Goal: Check status: Check status

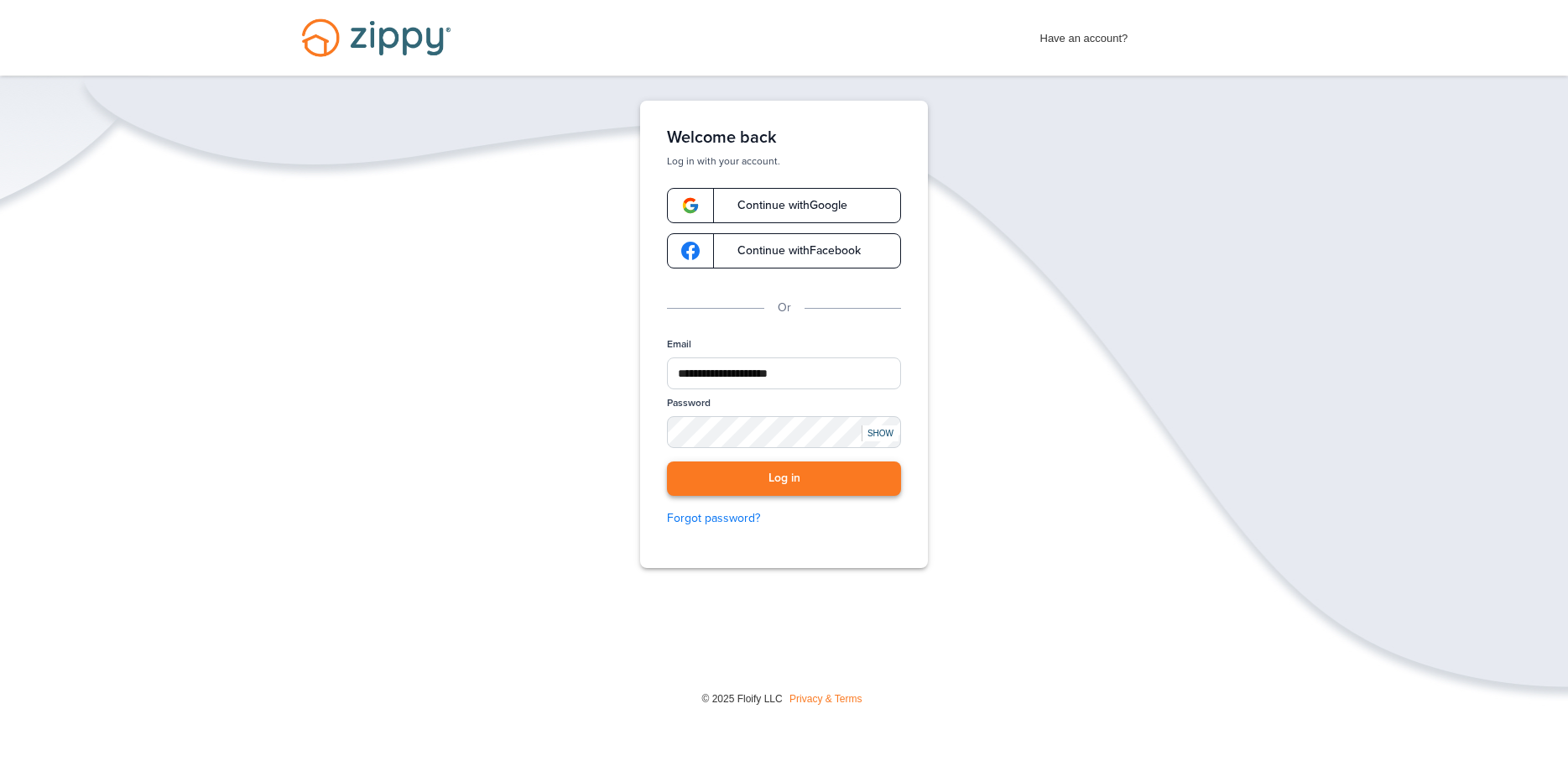
click at [773, 489] on button "Log in" at bounding box center [784, 478] width 234 height 35
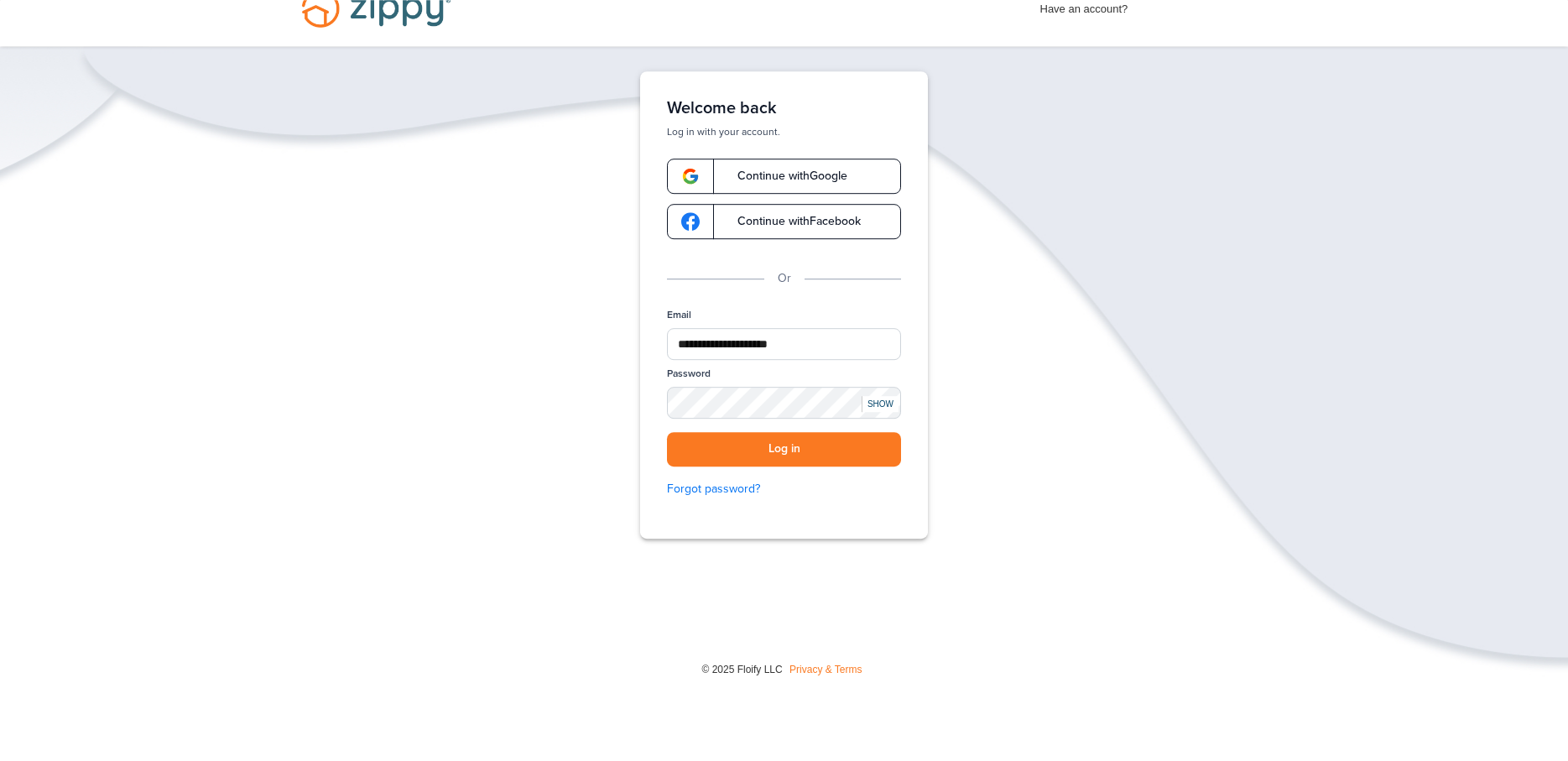
scroll to position [76, 0]
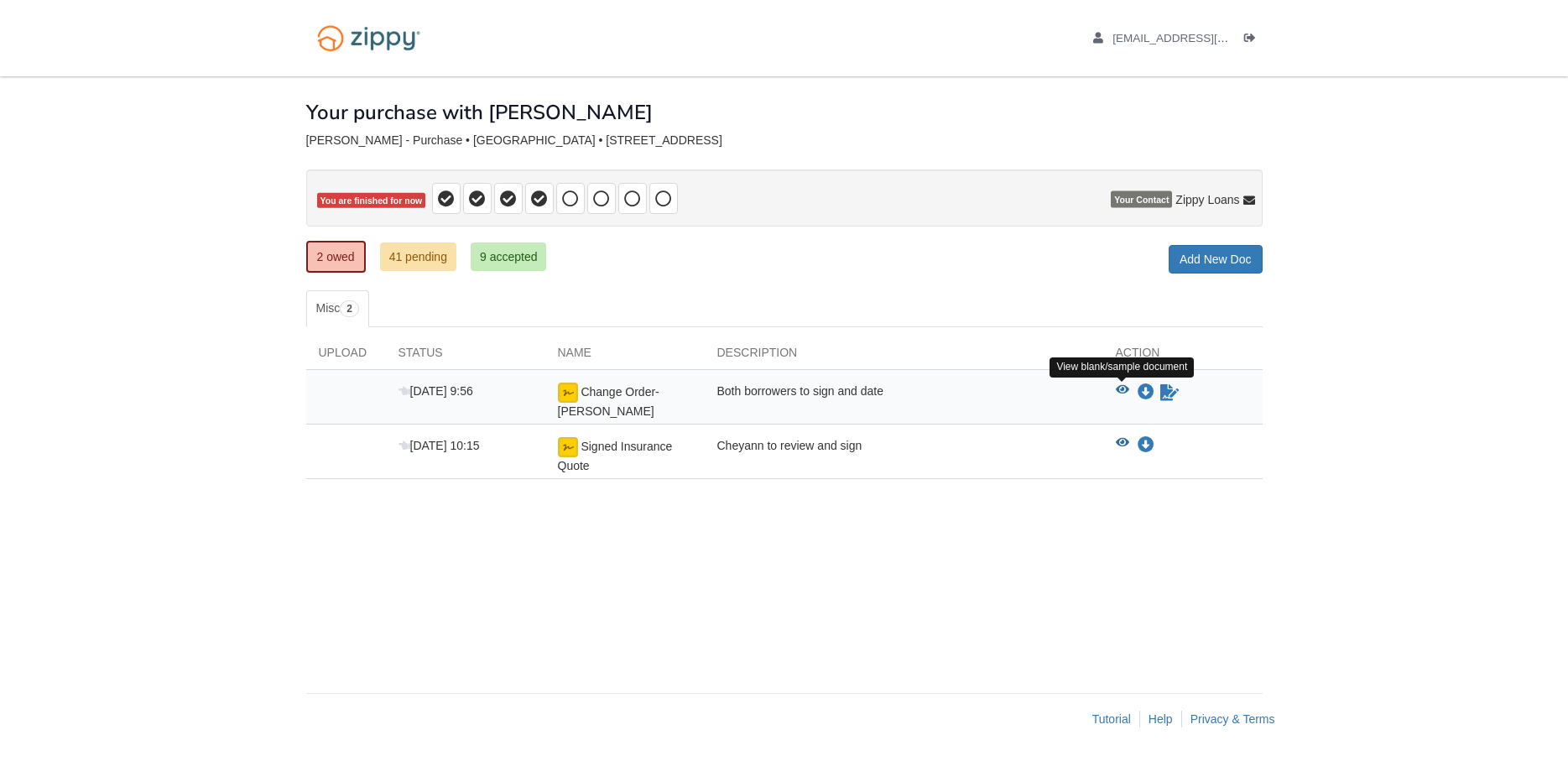
click at [1120, 388] on icon "View Change Order- Fortin" at bounding box center [1122, 390] width 13 height 12
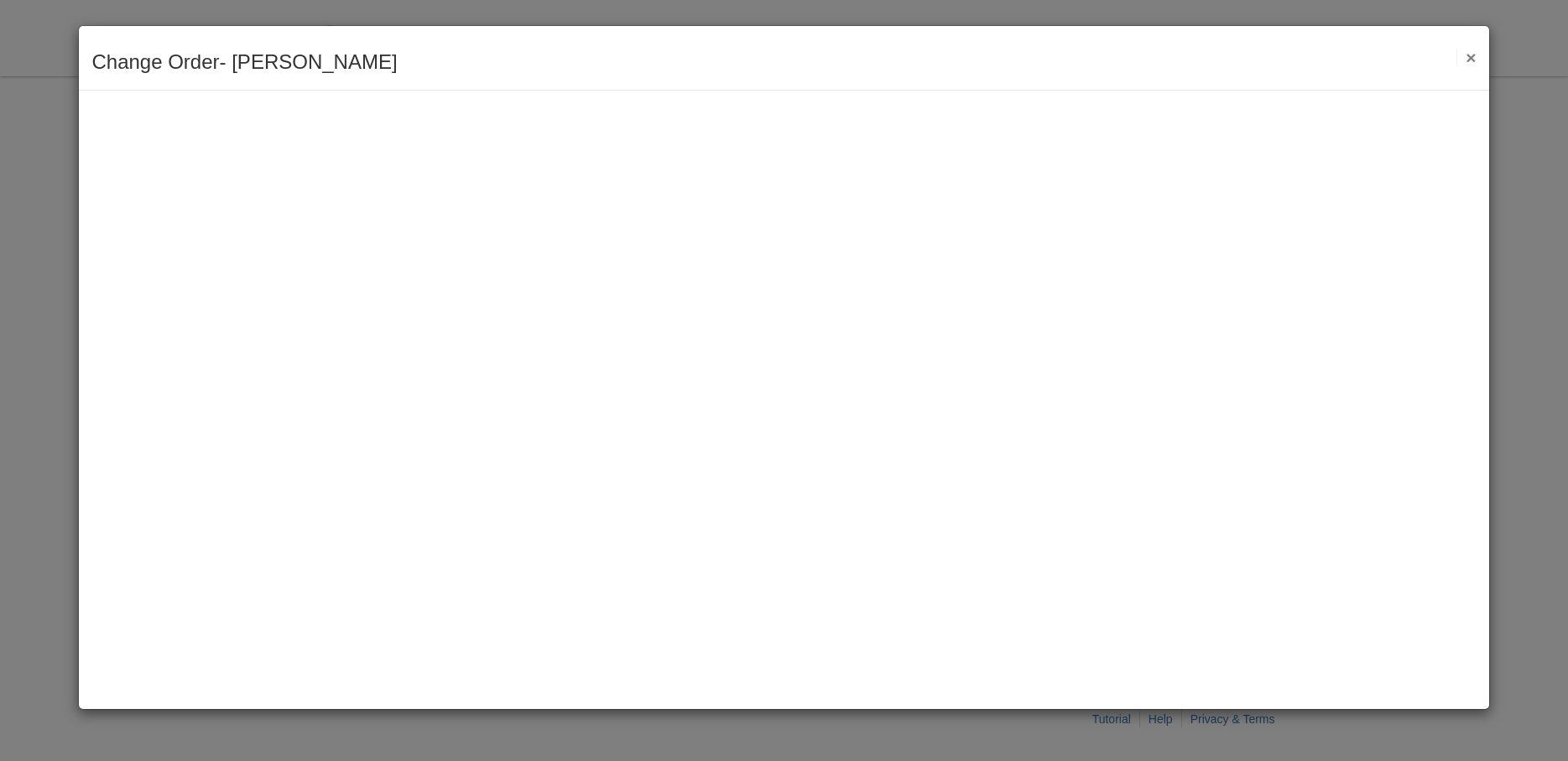
click at [1475, 60] on button "×" at bounding box center [1466, 57] width 20 height 18
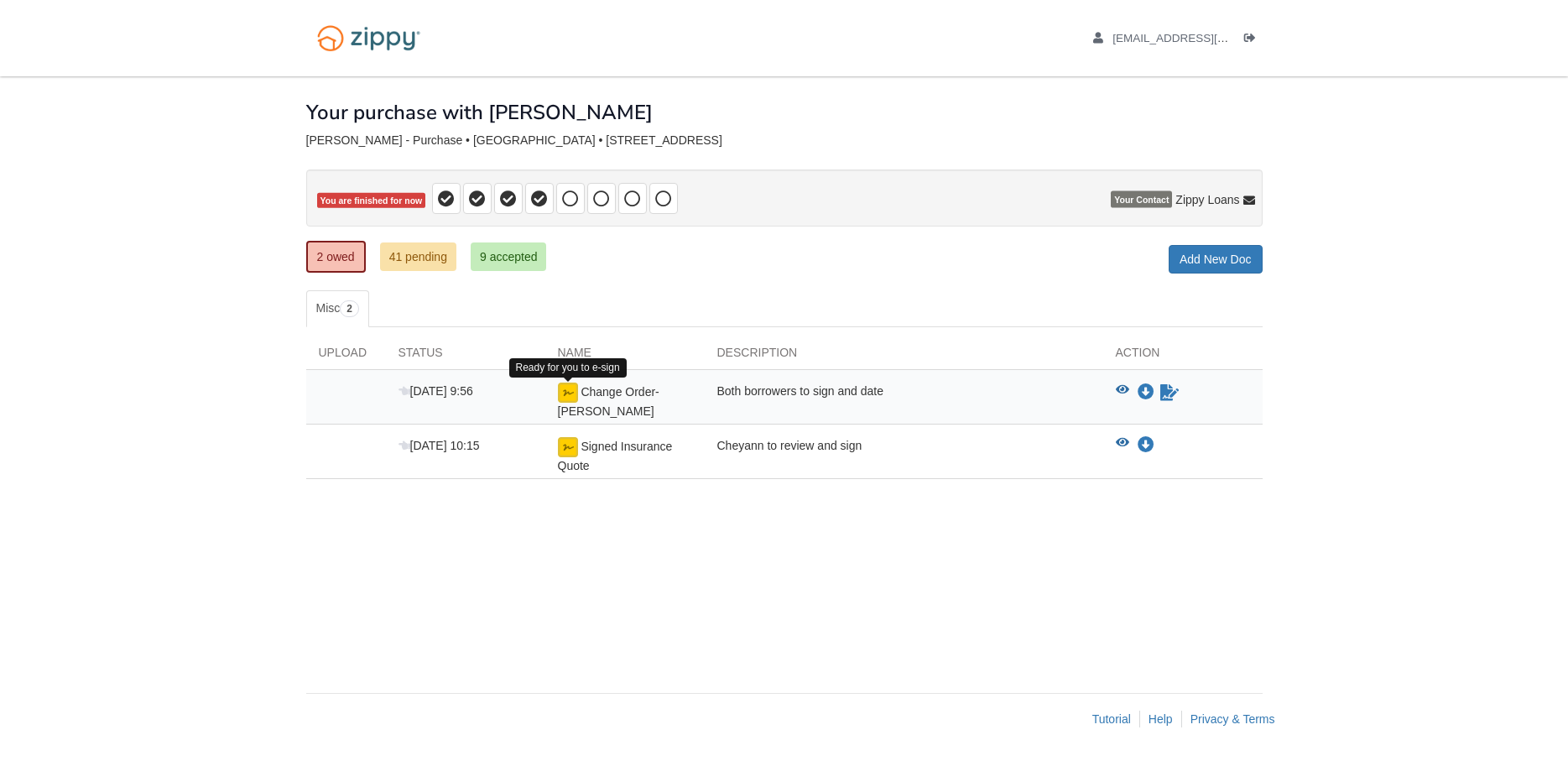
click at [567, 392] on img at bounding box center [568, 393] width 21 height 21
click at [1167, 387] on icon "Sign Form" at bounding box center [1170, 393] width 19 height 17
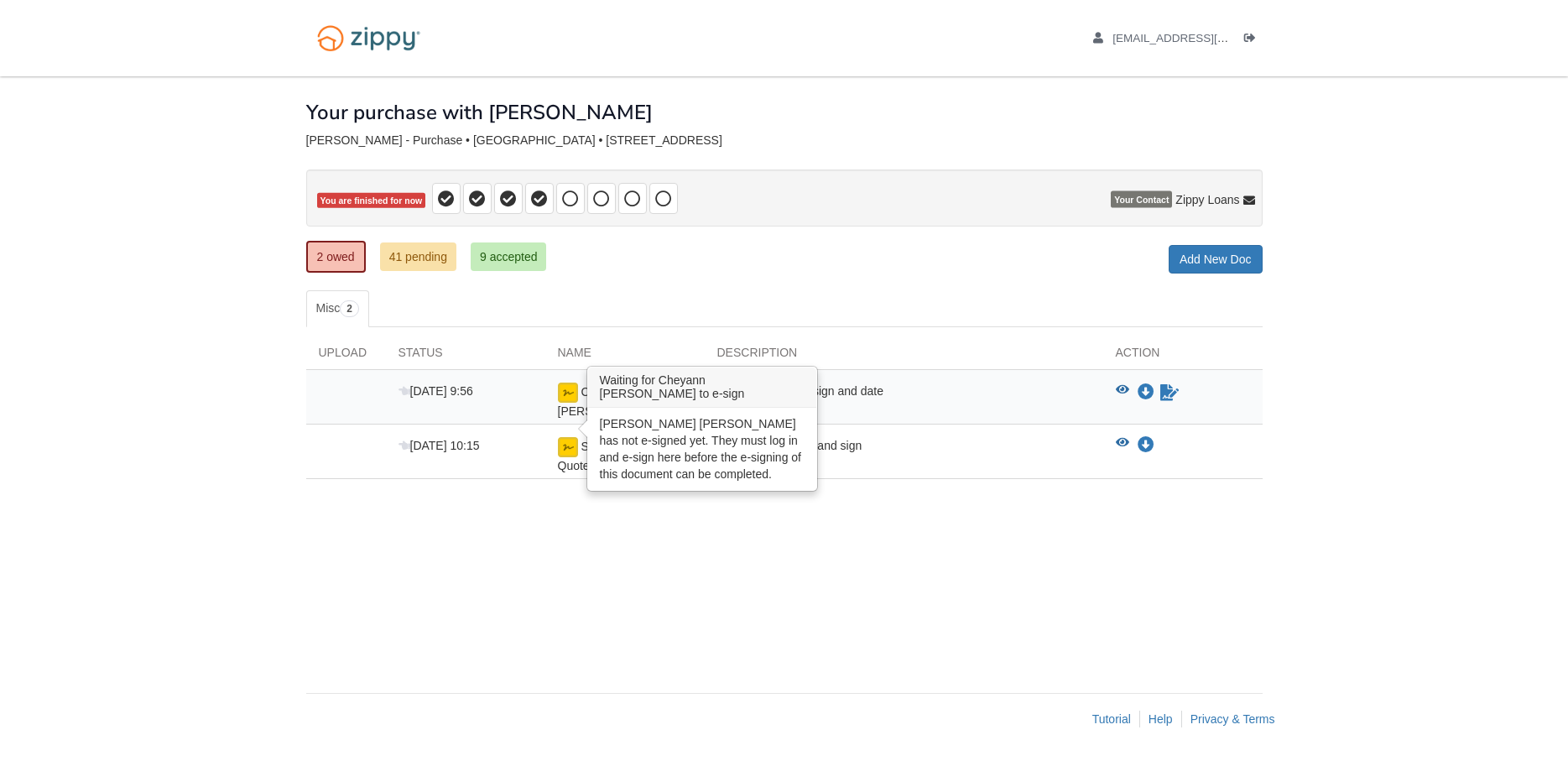
click at [565, 437] on img at bounding box center [568, 448] width 21 height 21
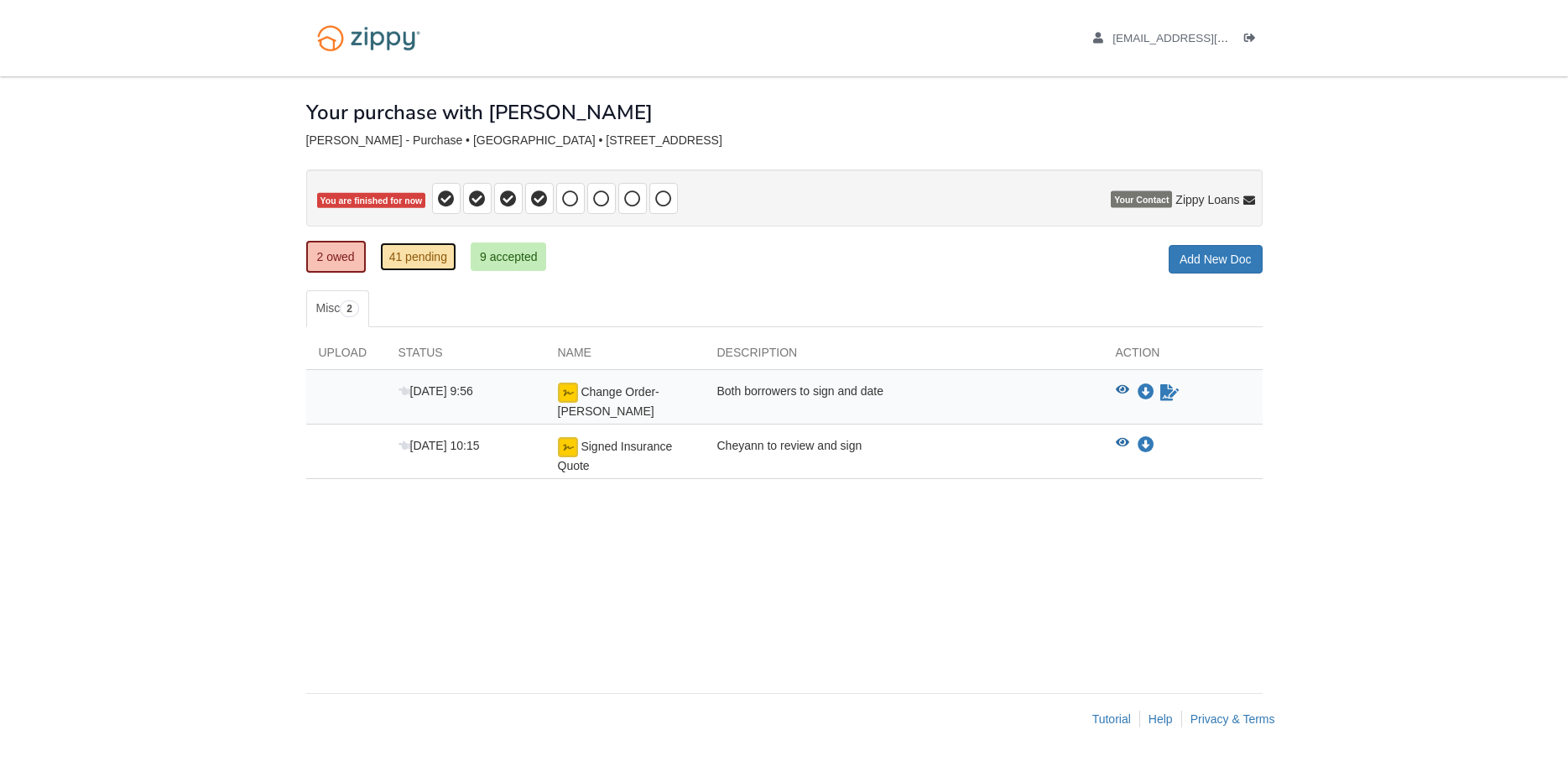
click at [419, 260] on link "41 pending" at bounding box center [419, 256] width 76 height 29
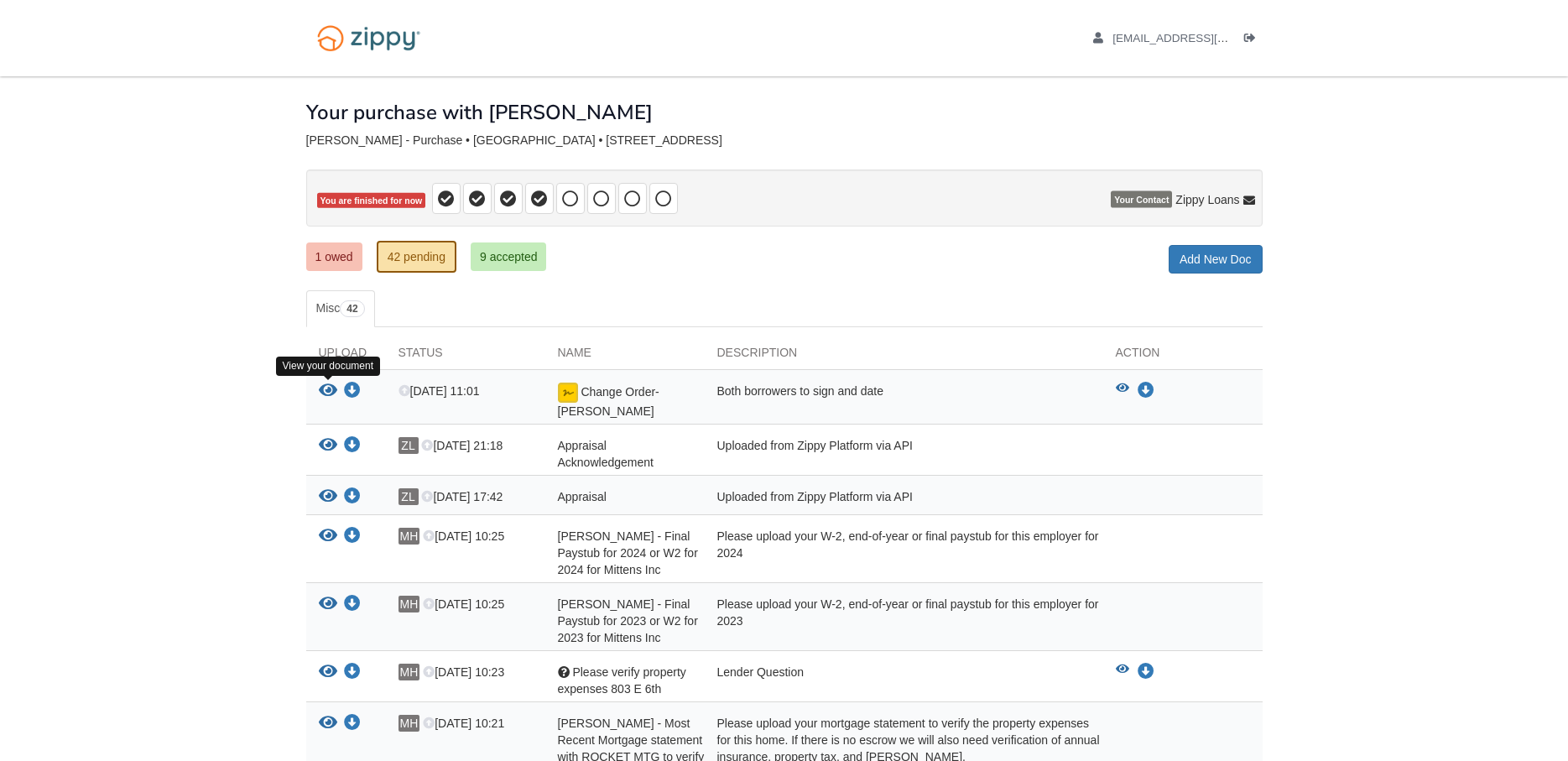
click at [330, 390] on icon "View Change Order- Fortin" at bounding box center [328, 391] width 19 height 17
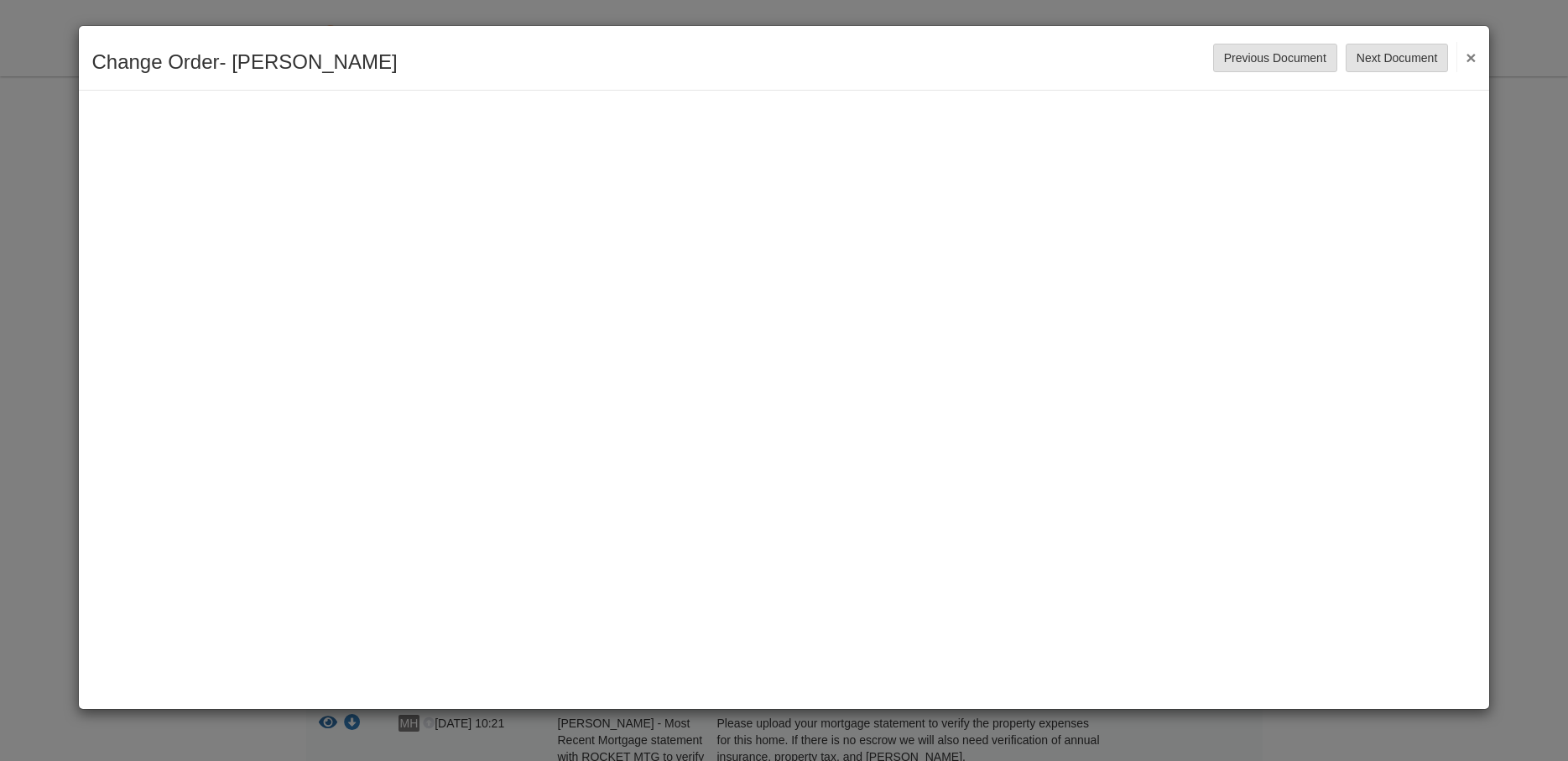
click at [1472, 57] on button "×" at bounding box center [1466, 57] width 20 height 30
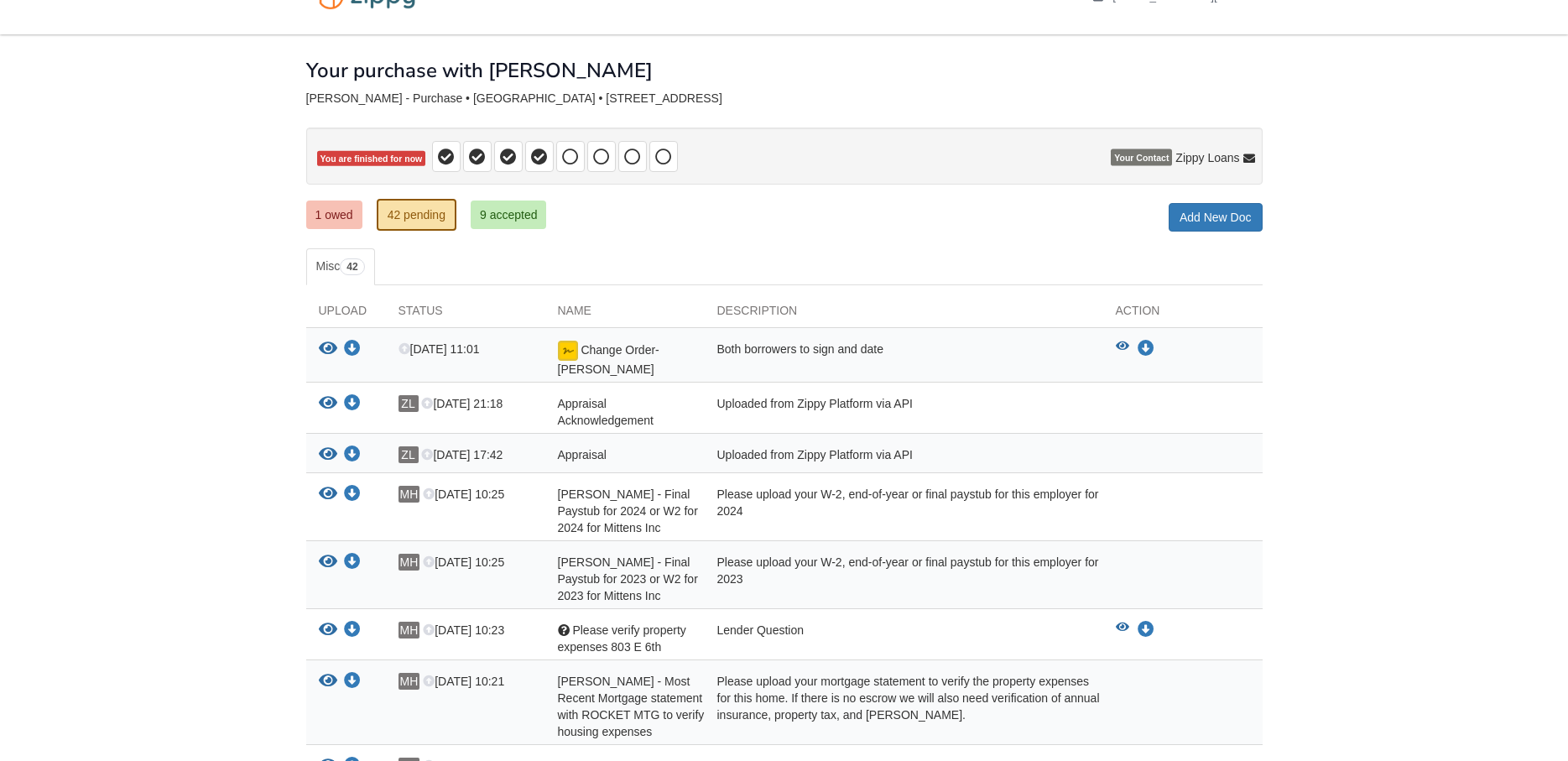
scroll to position [86, 0]
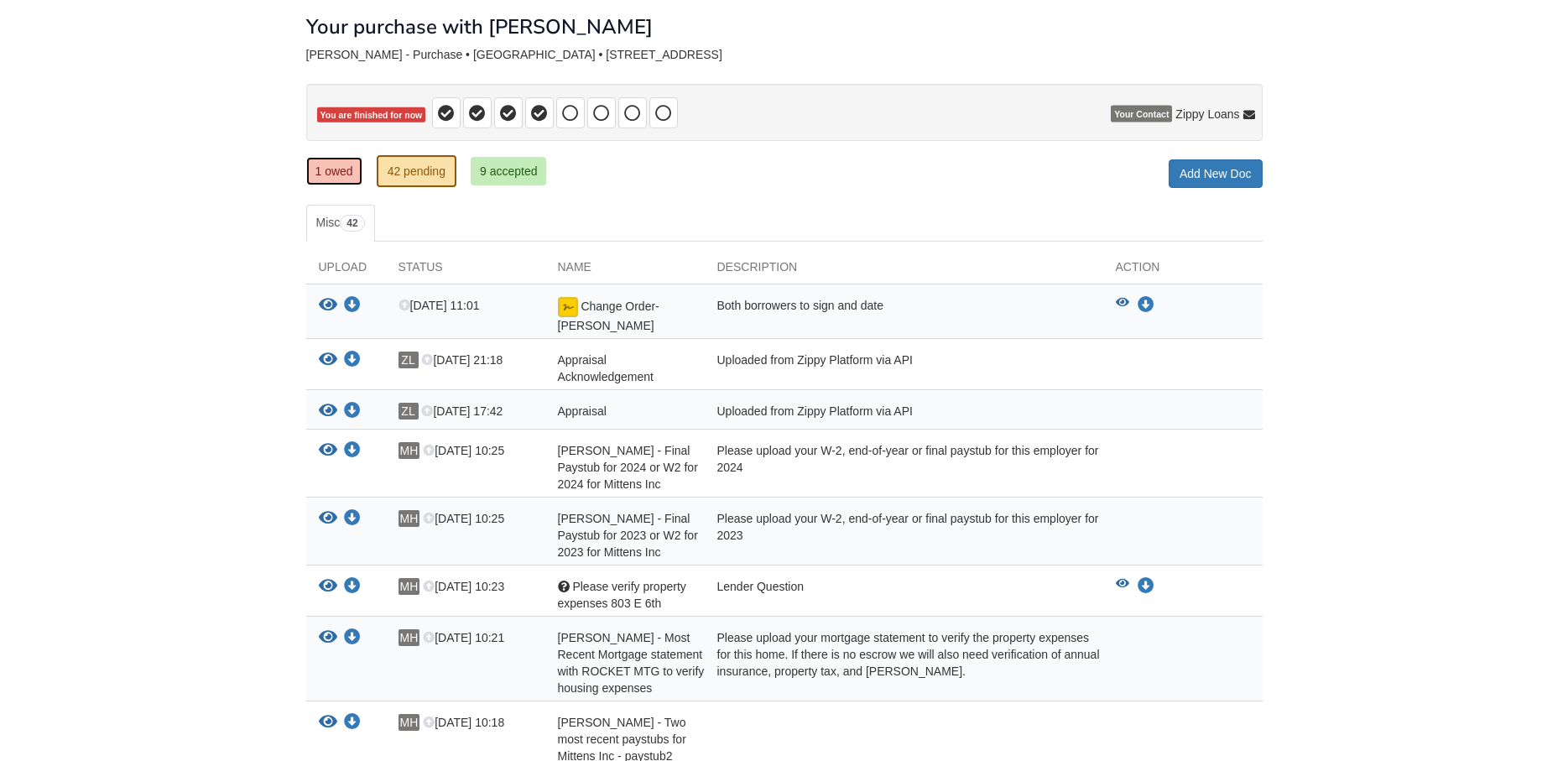
click at [323, 176] on link "1 owed" at bounding box center [334, 171] width 56 height 29
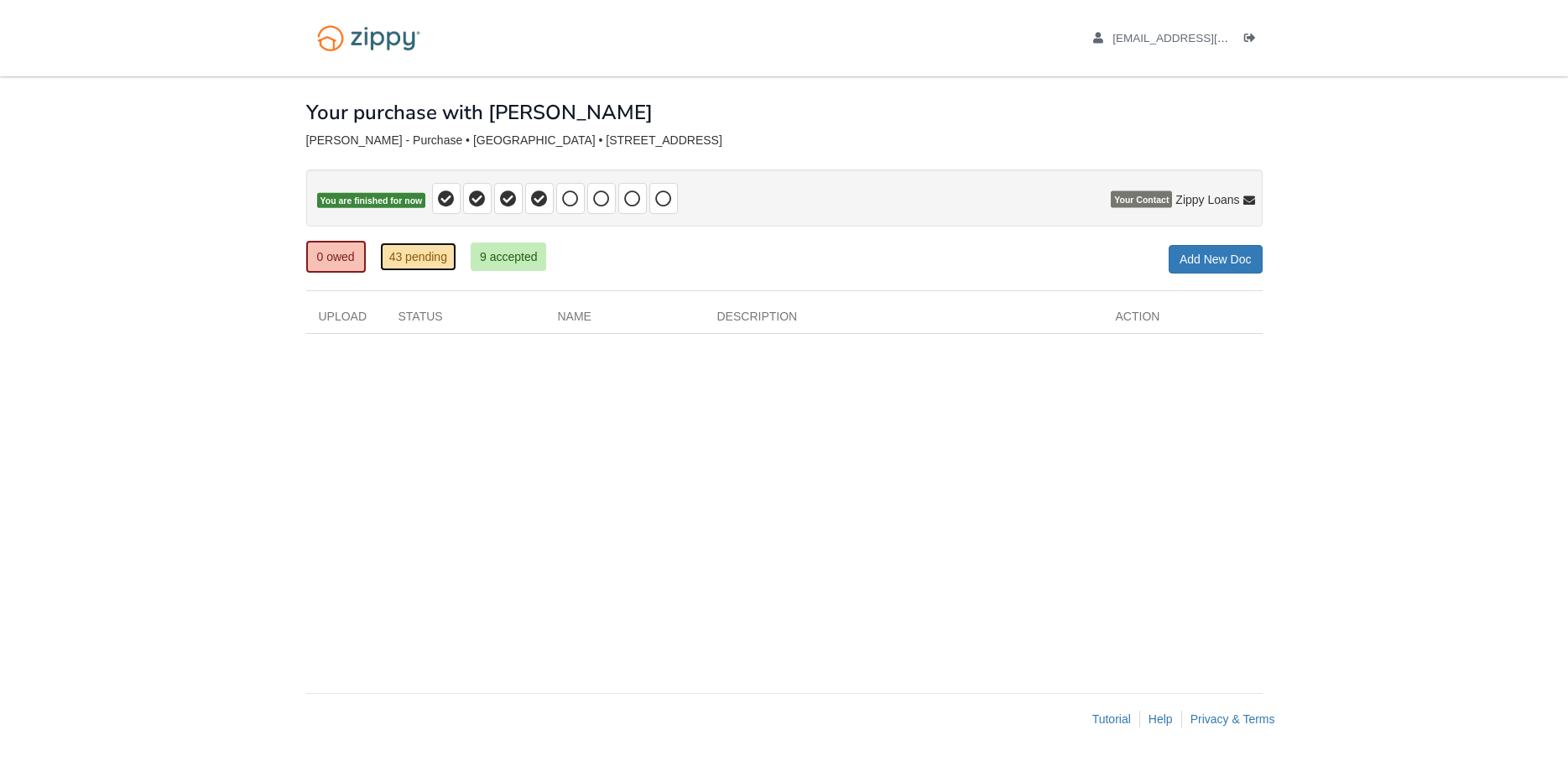
click at [430, 263] on link "43 pending" at bounding box center [419, 256] width 76 height 29
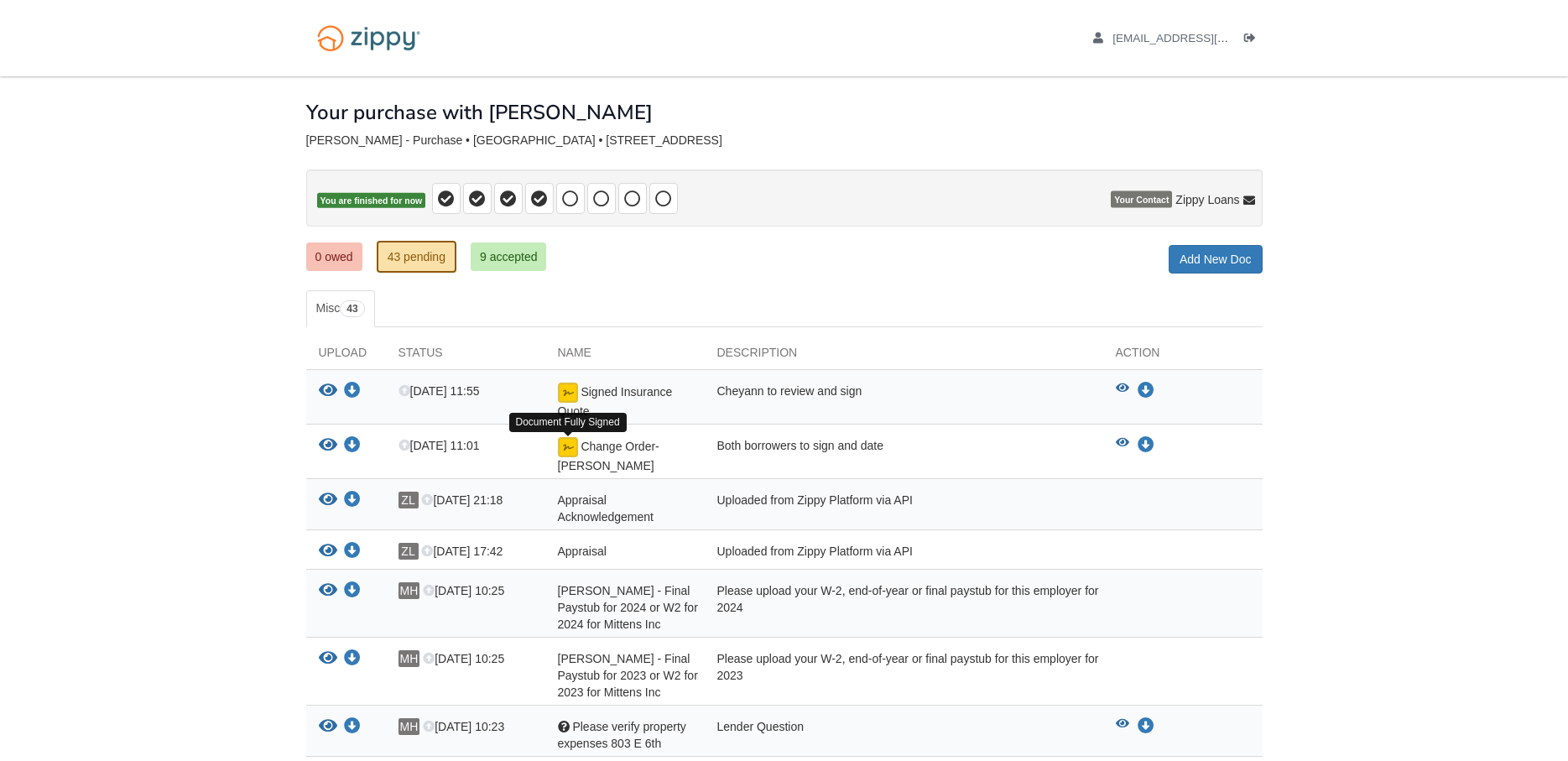
click at [571, 449] on img at bounding box center [568, 448] width 21 height 21
click at [354, 446] on icon "Download Change Order- Fortin" at bounding box center [353, 446] width 17 height 17
click at [334, 388] on icon "View Signed Insurance Quote" at bounding box center [328, 391] width 19 height 17
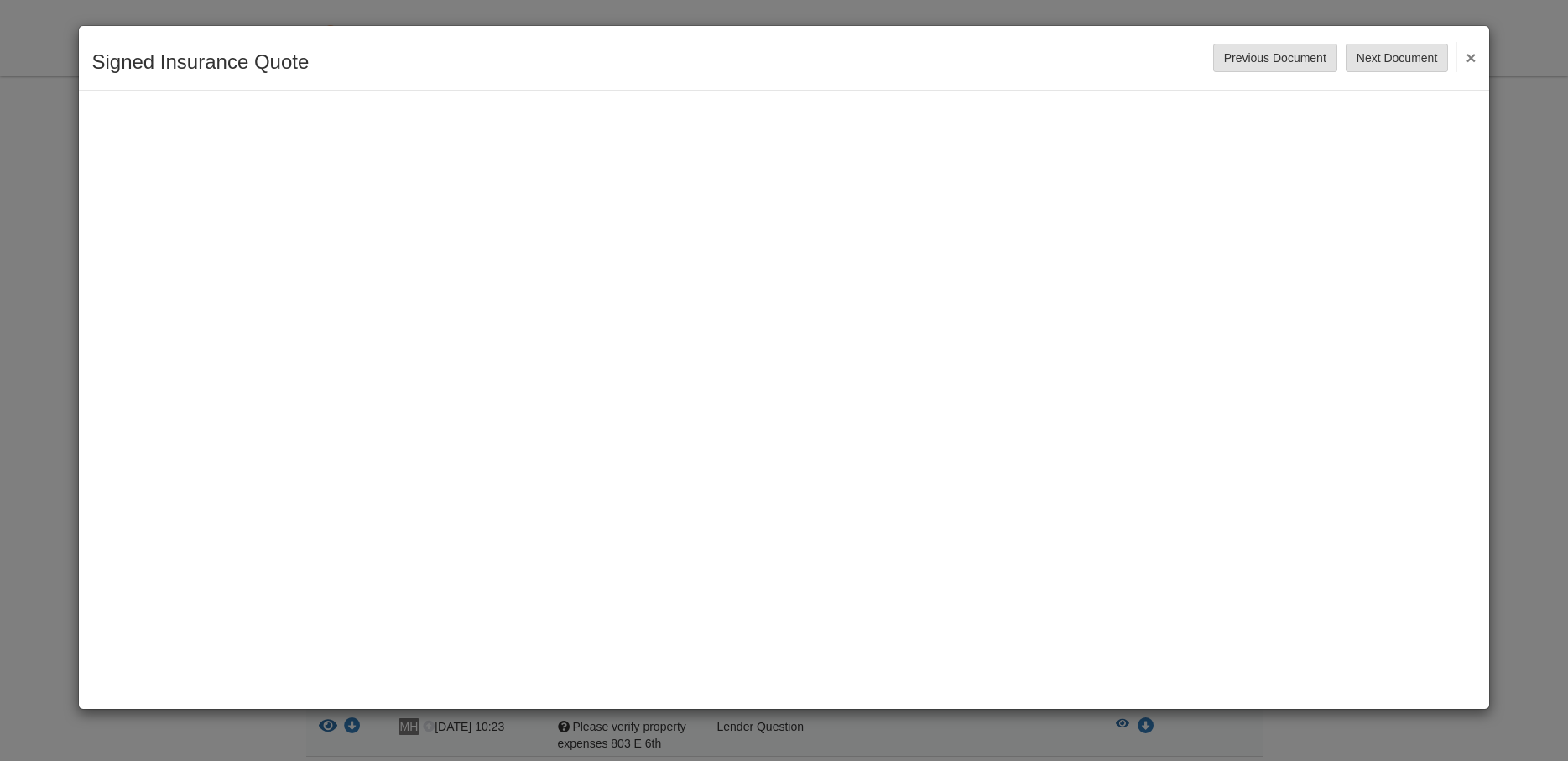
click at [1466, 55] on button "×" at bounding box center [1466, 57] width 20 height 30
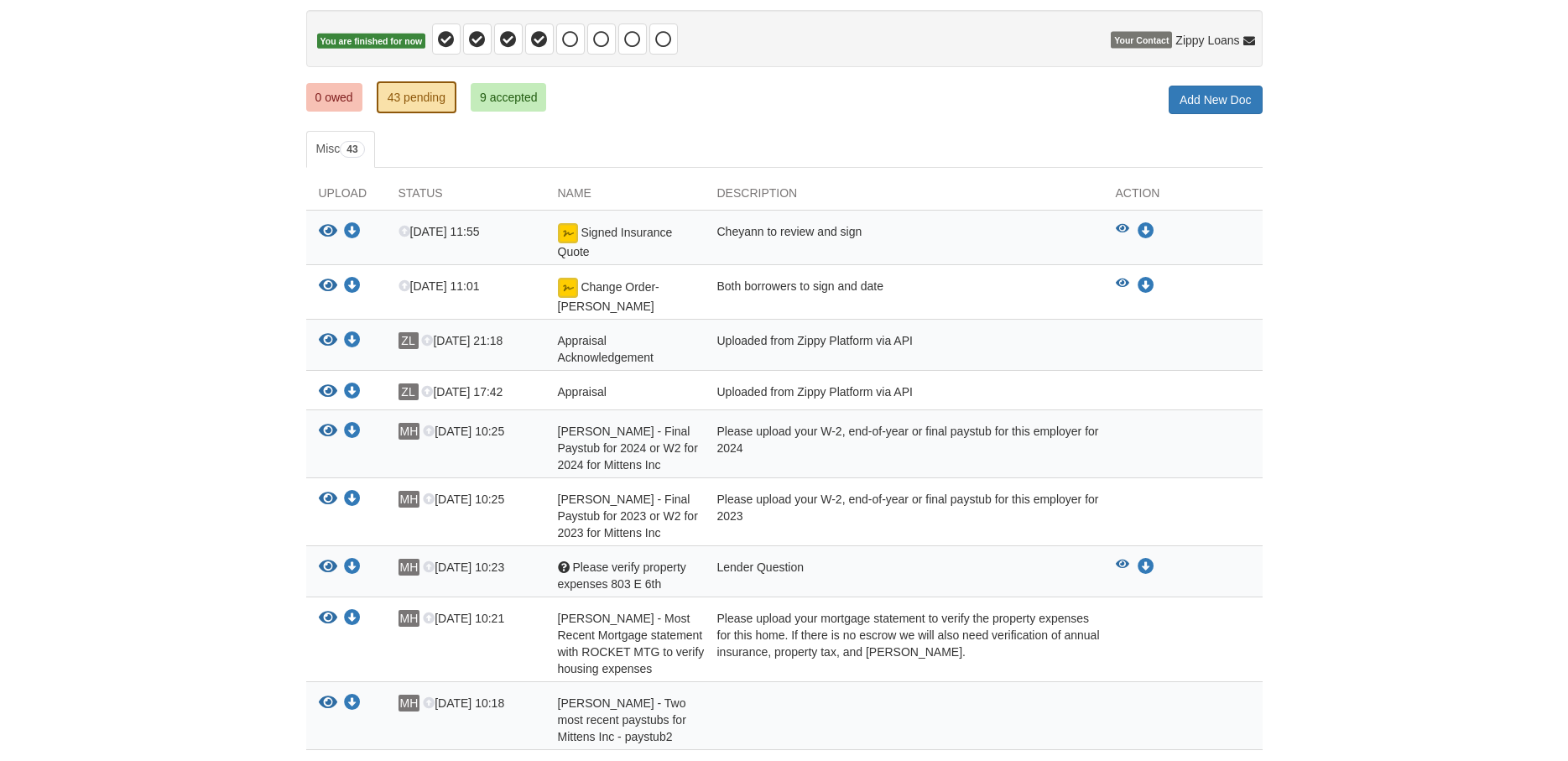
scroll to position [172, 0]
